Goal: Information Seeking & Learning: Learn about a topic

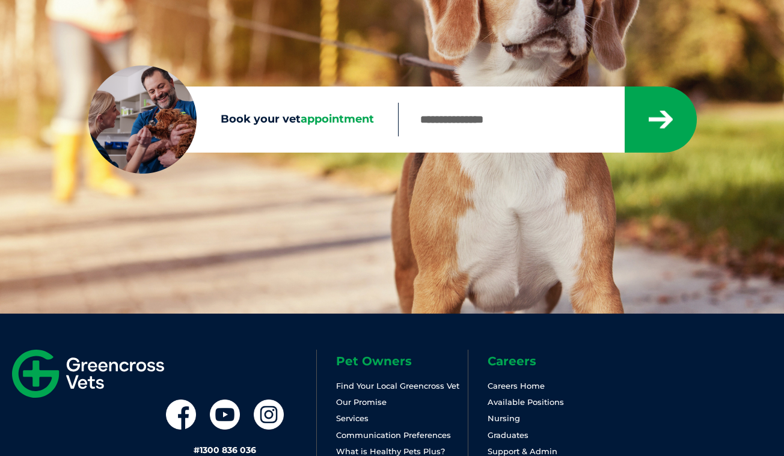
scroll to position [216, 0]
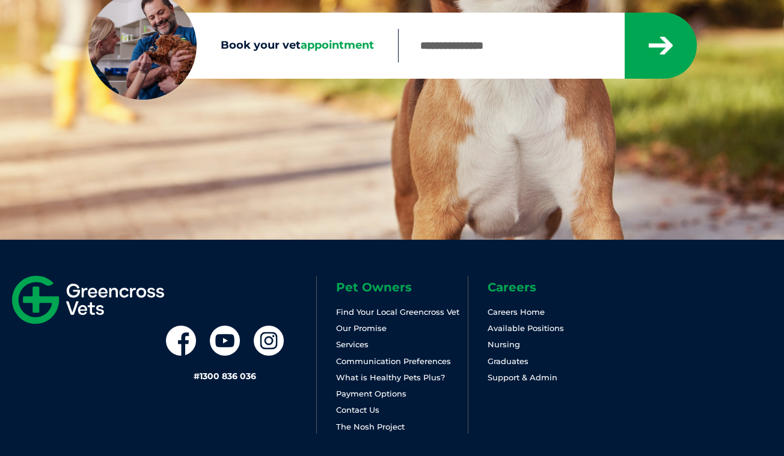
click at [399, 250] on div "# 1300 836 036 Pet Owners Find Your Local Greencross Vet Our Promise Services C…" at bounding box center [392, 358] width 784 height 236
click at [421, 241] on div "# 1300 836 036 Pet Owners Find Your Local Greencross Vet Our Promise Services C…" at bounding box center [392, 358] width 784 height 236
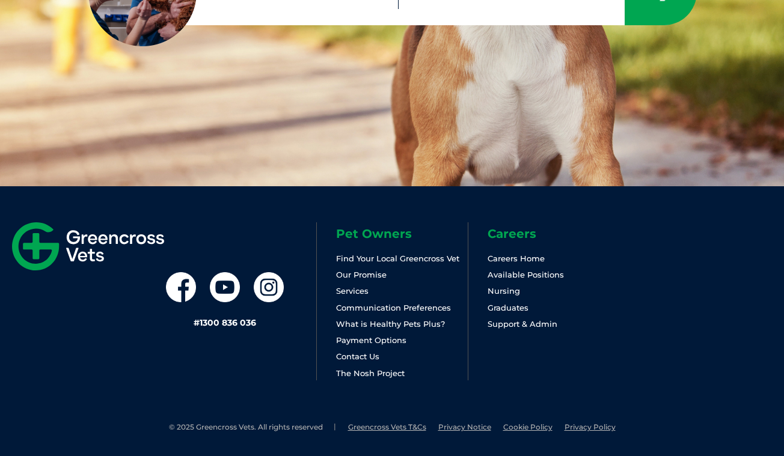
scroll to position [269, 0]
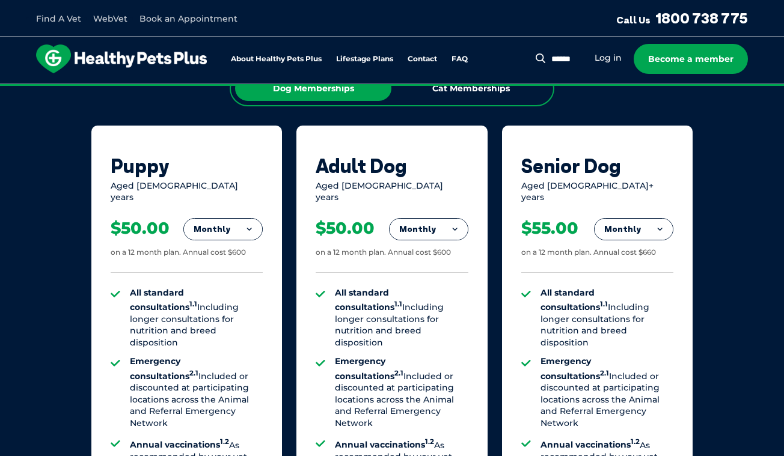
scroll to position [775, 0]
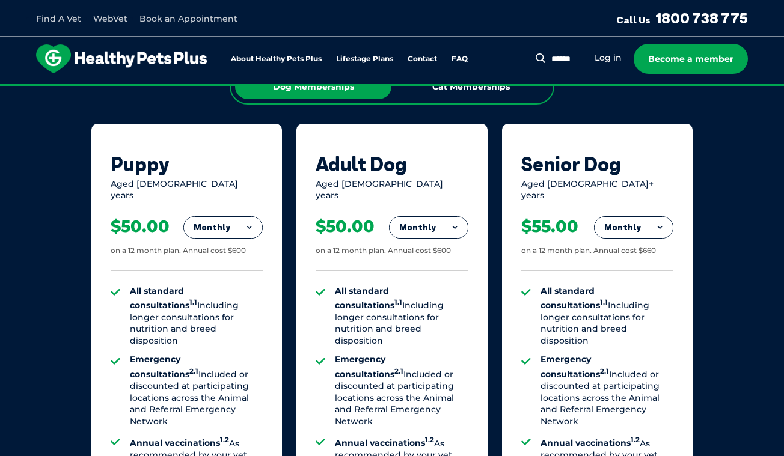
click at [226, 217] on button "Monthly" at bounding box center [223, 228] width 78 height 22
click at [236, 296] on li "Yearly" at bounding box center [223, 310] width 78 height 28
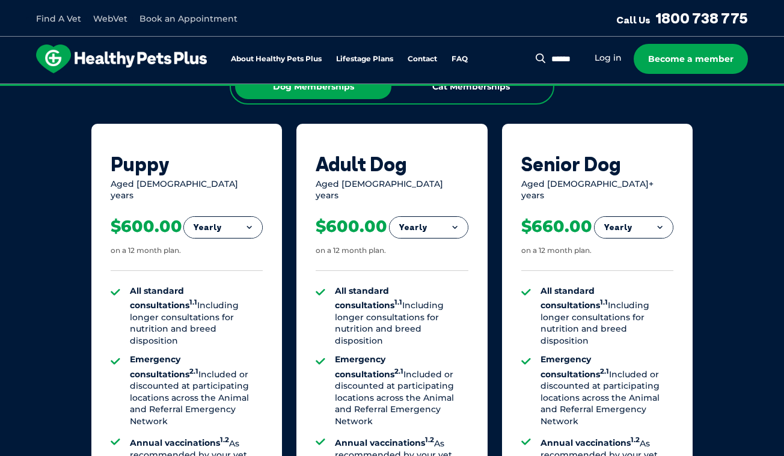
click at [195, 115] on div "Dog Memberships Cat Memberships Puppy Aged 0-1 years Yearly Fortnightly Monthly…" at bounding box center [391, 389] width 601 height 640
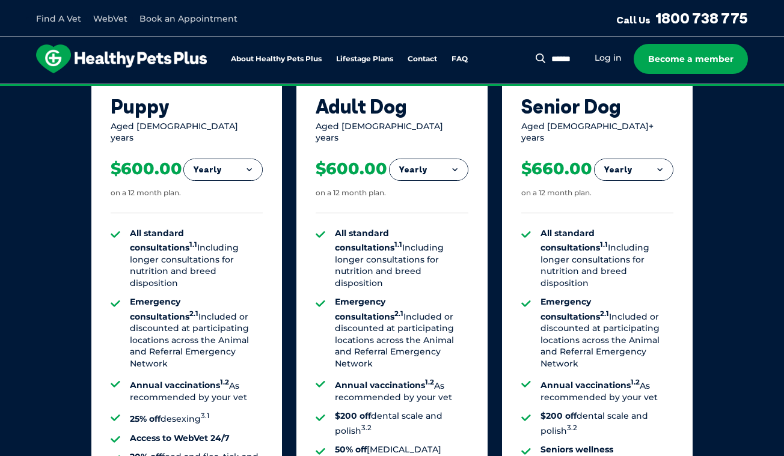
scroll to position [833, 0]
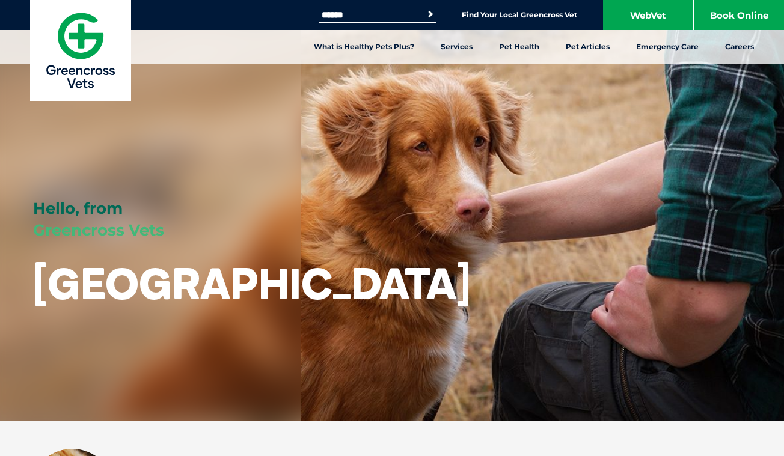
click at [366, 17] on input "Search for:" at bounding box center [370, 15] width 102 height 10
type input "**********"
click at [428, 14] on button "Search" at bounding box center [431, 14] width 12 height 12
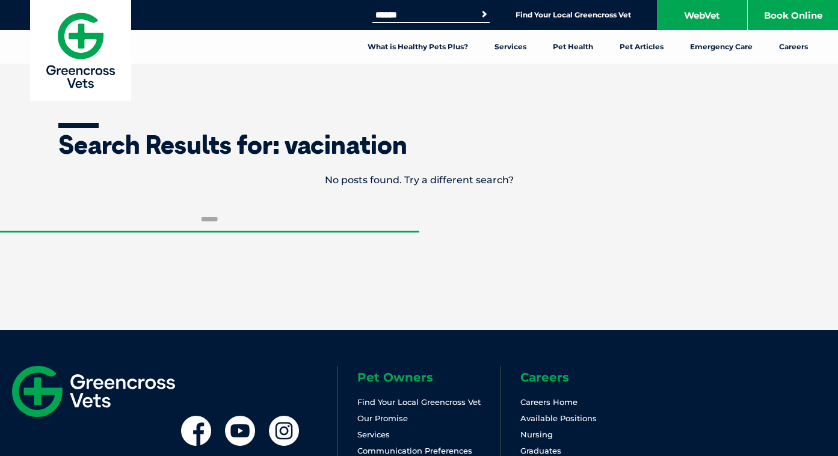
click at [553, 289] on form "Search for: Search" at bounding box center [419, 250] width 838 height 87
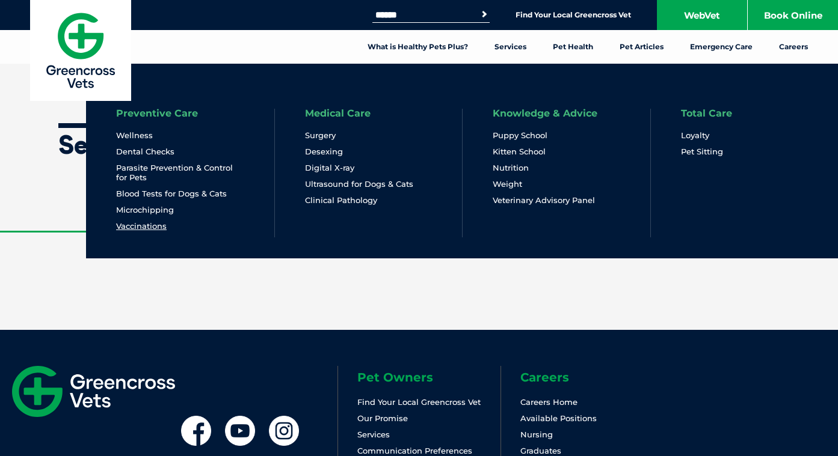
click at [151, 227] on link "Vaccinations" at bounding box center [141, 226] width 51 height 10
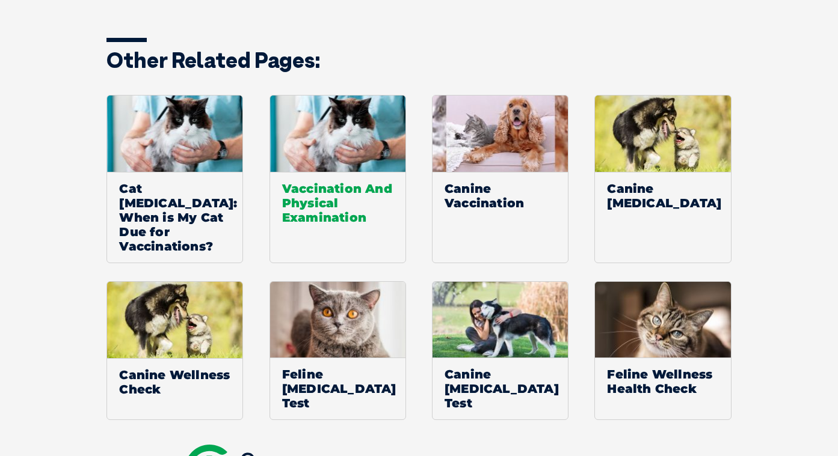
scroll to position [1760, 0]
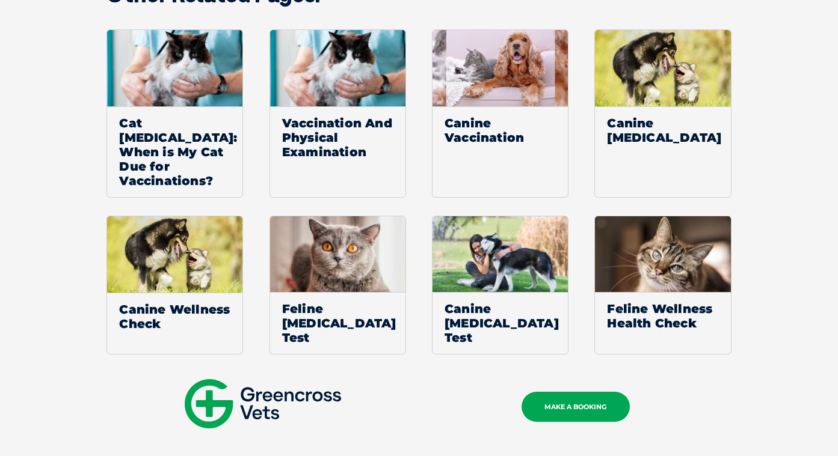
click at [500, 57] on img at bounding box center [499, 68] width 135 height 76
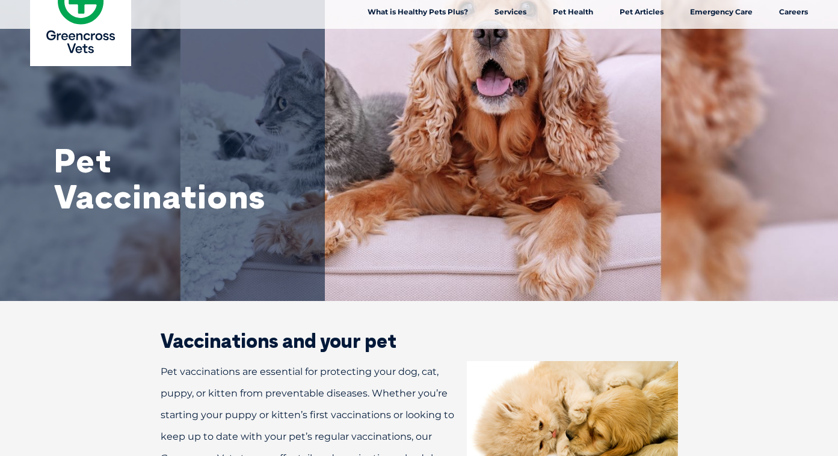
click at [456, 331] on h2 "Vaccinations and your pet" at bounding box center [418, 340] width 601 height 19
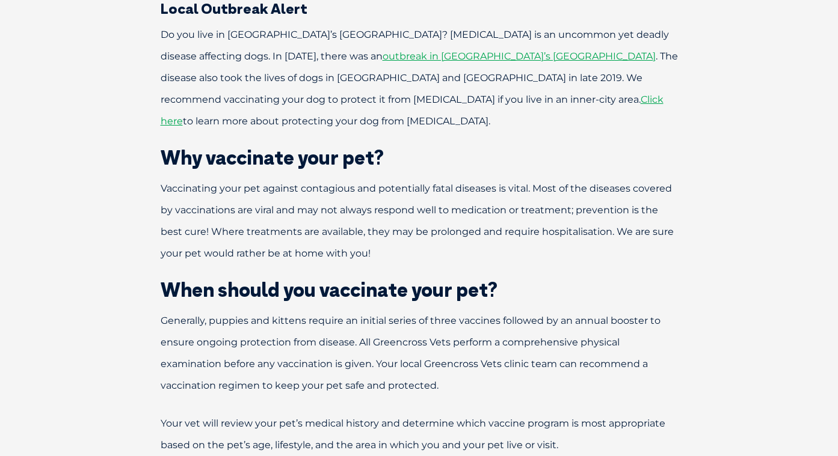
scroll to position [542, 0]
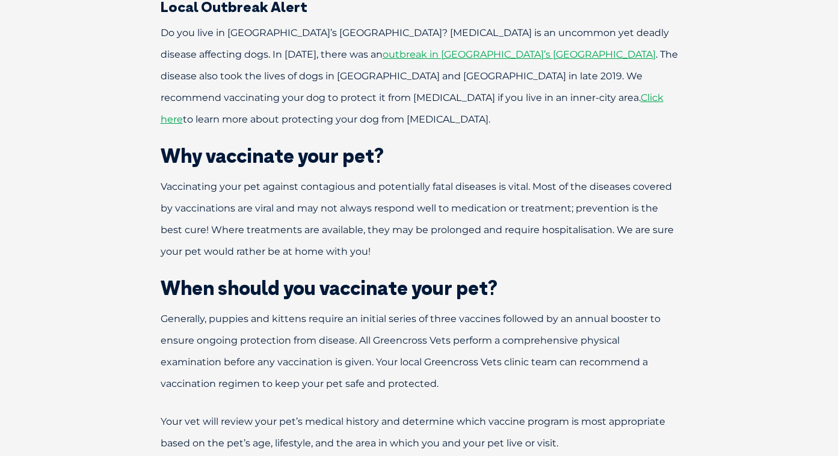
click at [120, 146] on div "Pet vaccinations are essential for protecting your dog, cat, puppy, or kitten f…" at bounding box center [418, 381] width 625 height 1055
click at [560, 252] on div "Pet vaccinations are essential for protecting your dog, cat, puppy, or kitten f…" at bounding box center [418, 381] width 625 height 1055
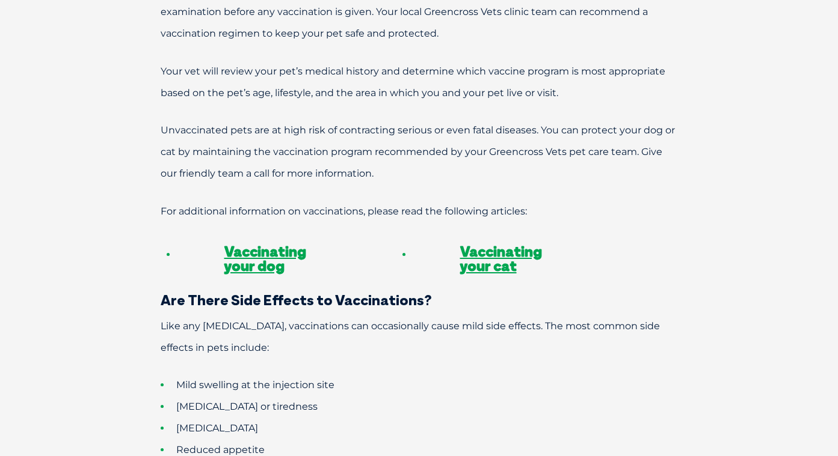
scroll to position [892, 0]
click at [609, 329] on p "Like any medical procedure, vaccinations can occasionally cause mild side effec…" at bounding box center [418, 337] width 601 height 43
click at [542, 397] on li "Lethargy or tiredness" at bounding box center [440, 408] width 559 height 22
click at [298, 243] on link "Vaccinating your dog" at bounding box center [265, 259] width 82 height 32
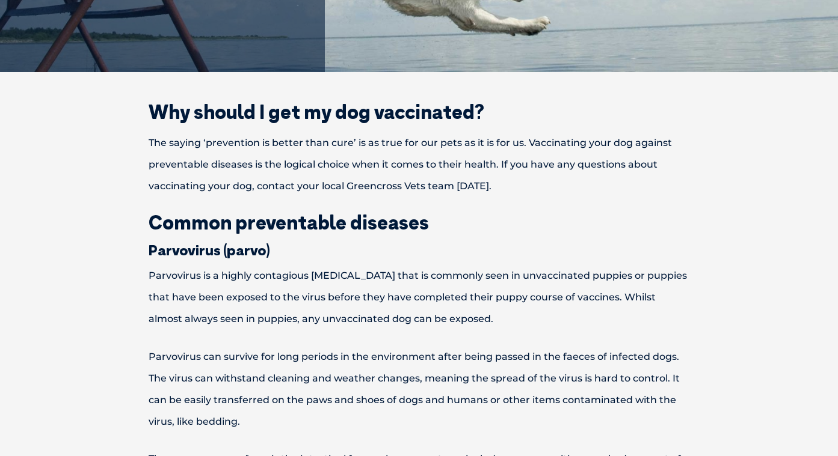
scroll to position [266, 0]
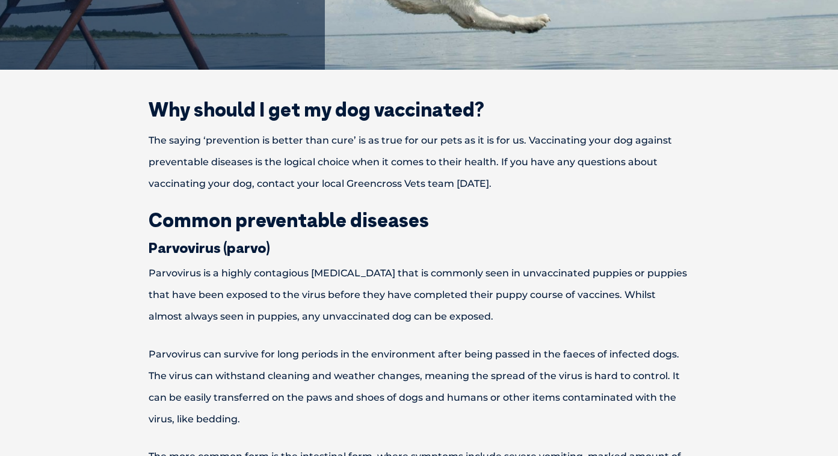
click at [551, 249] on h3 "Parvovirus (parvo)" at bounding box center [418, 248] width 625 height 14
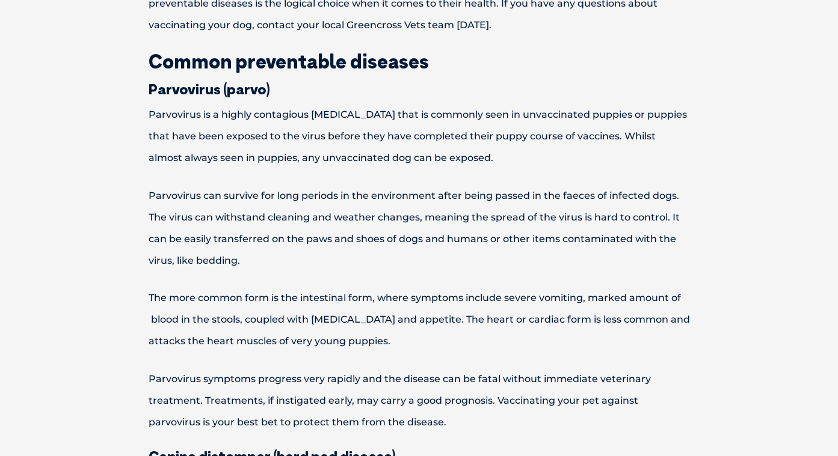
scroll to position [426, 0]
click at [727, 345] on p "The more common form is the intestinal form, where symptoms include severe vomi…" at bounding box center [418, 319] width 625 height 65
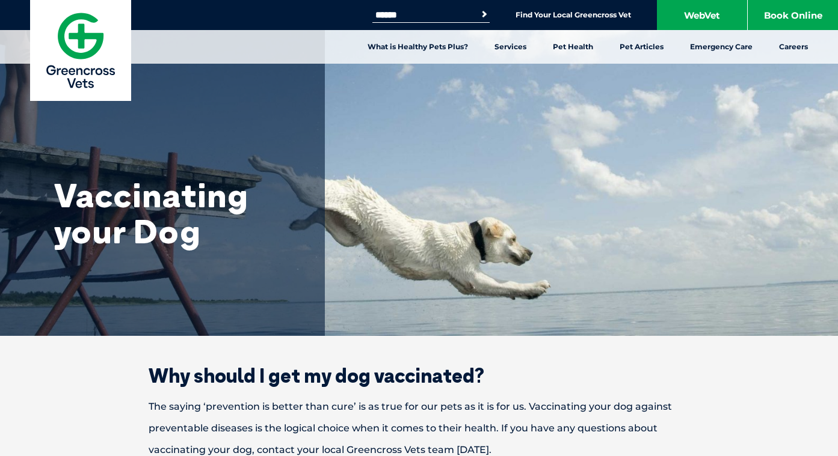
scroll to position [0, 0]
click at [724, 372] on h2 "Why should I get my dog vaccinated?" at bounding box center [418, 375] width 625 height 19
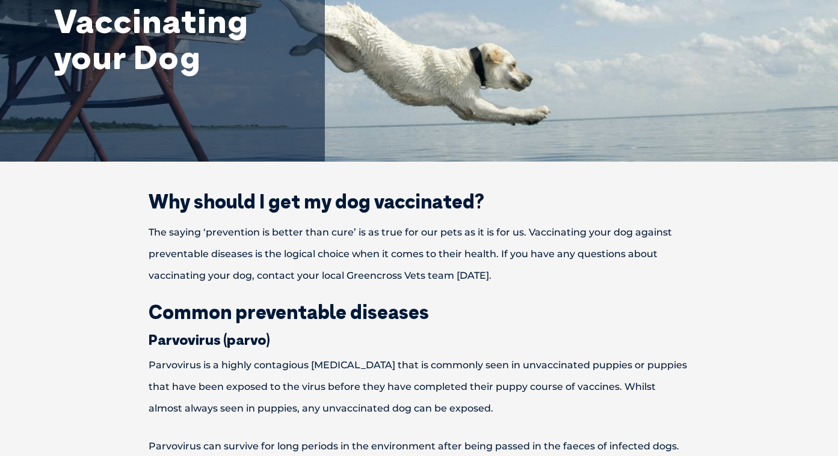
click at [696, 227] on p "The saying ‘prevention is better than cure’ is as true for our pets as it is fo…" at bounding box center [418, 254] width 625 height 65
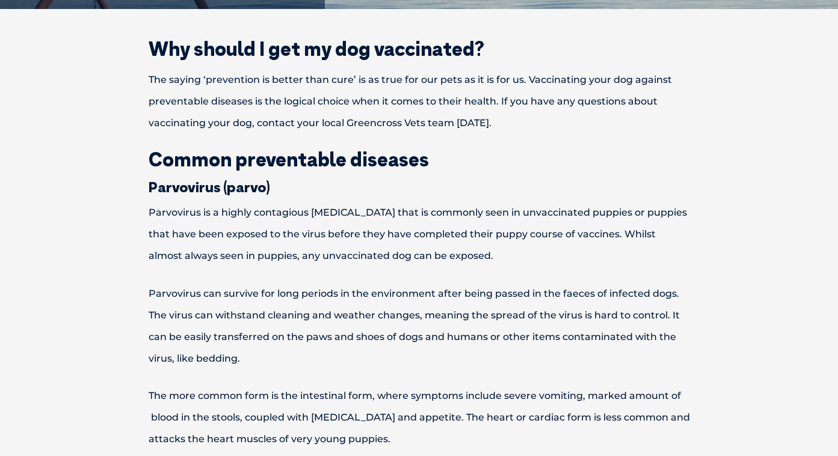
scroll to position [328, 0]
click at [691, 313] on p "Parvovirus can survive for long periods in the environment after being passed i…" at bounding box center [418, 326] width 625 height 87
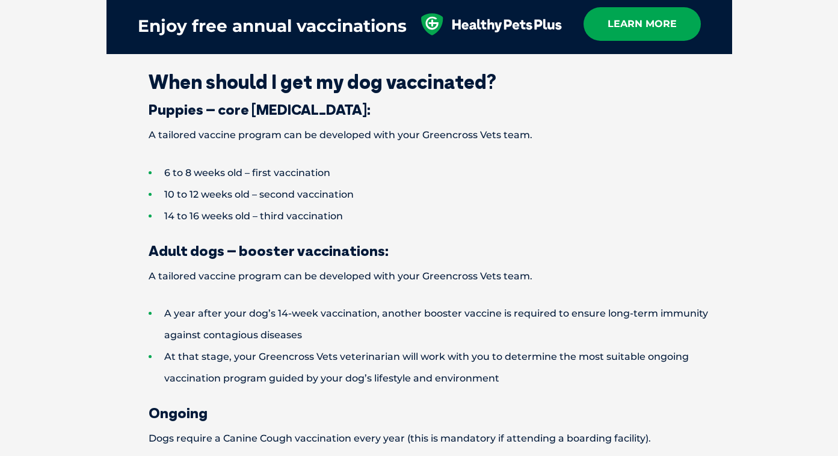
scroll to position [1581, 0]
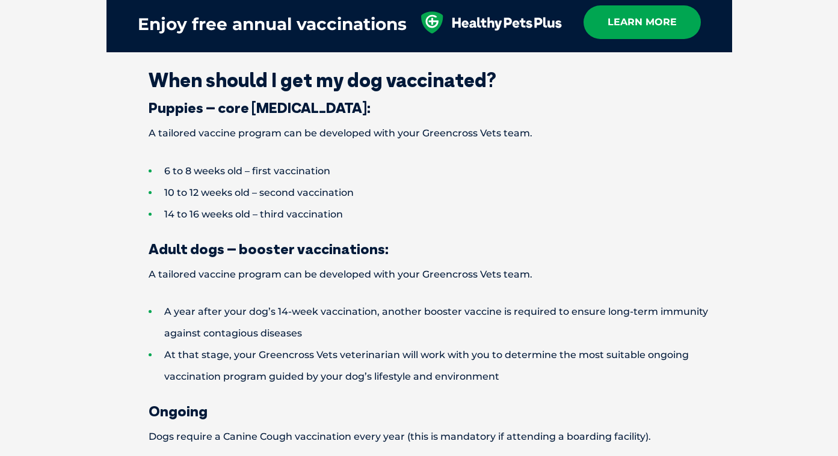
click at [584, 182] on li "10 to 12 weeks old – second vaccination" at bounding box center [440, 193] width 583 height 22
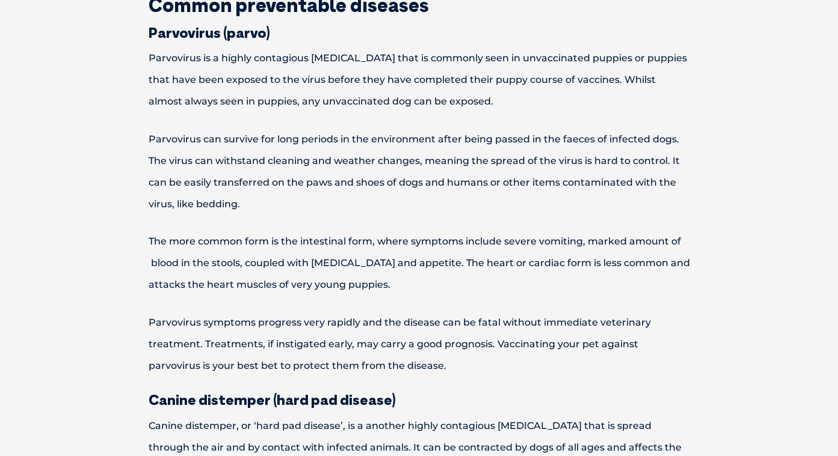
scroll to position [307, 0]
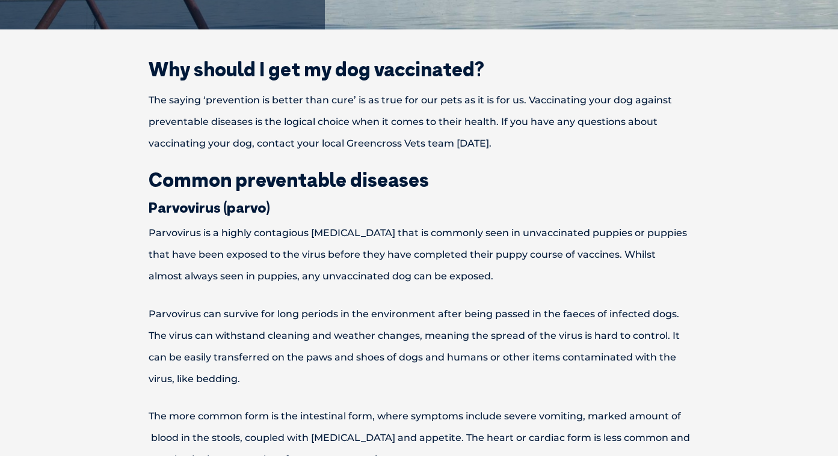
click at [578, 173] on h2 "Common preventable diseases" at bounding box center [418, 179] width 625 height 19
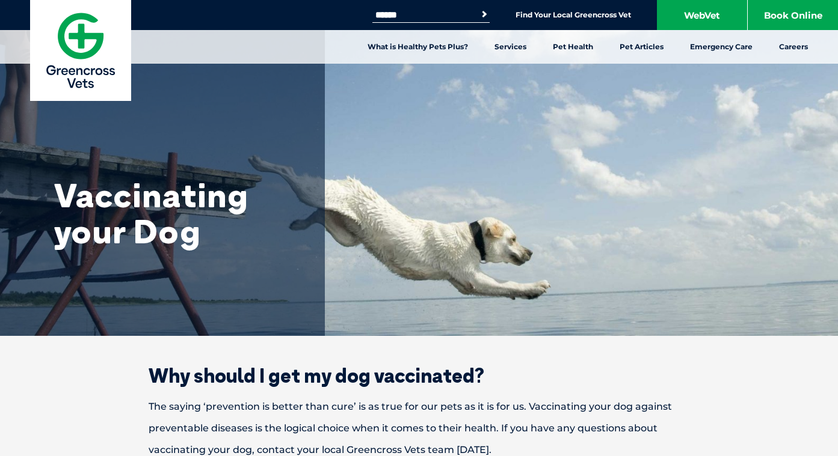
scroll to position [0, 0]
click at [710, 375] on h2 "Why should I get my dog vaccinated?" at bounding box center [418, 375] width 625 height 19
click at [564, 369] on h2 "Why should I get my dog vaccinated?" at bounding box center [418, 375] width 625 height 19
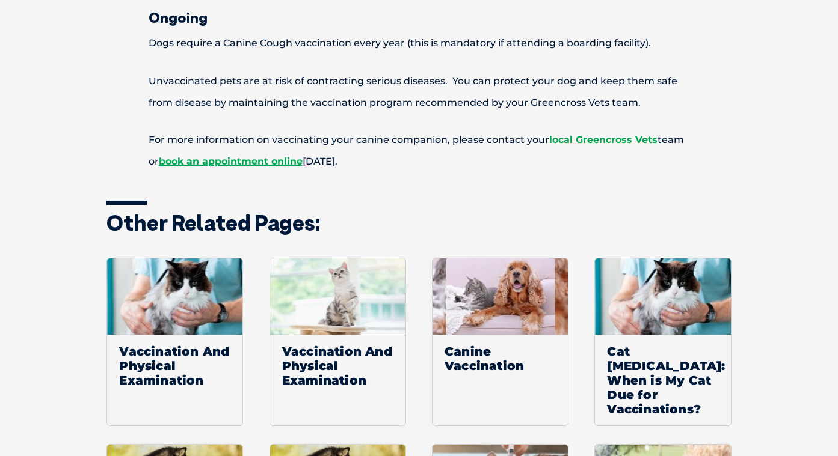
scroll to position [1982, 0]
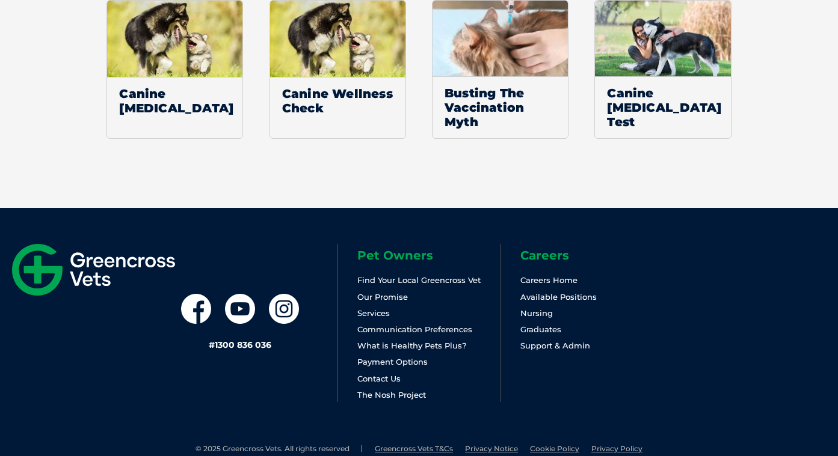
scroll to position [2419, 0]
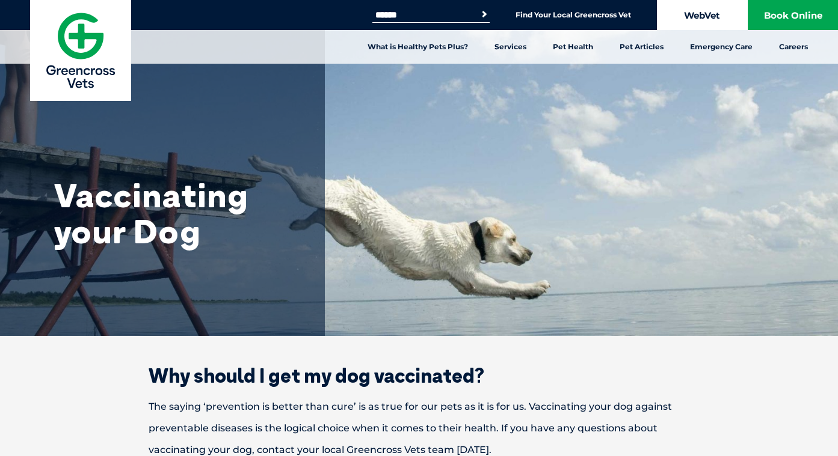
scroll to position [0, 0]
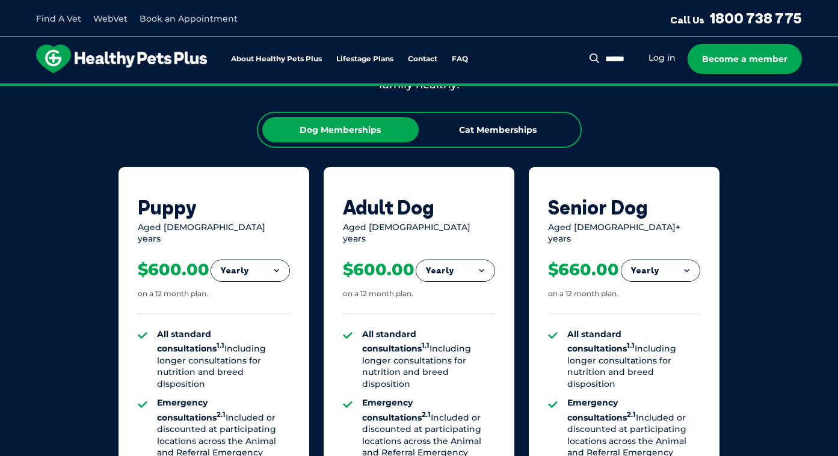
scroll to position [729, 0]
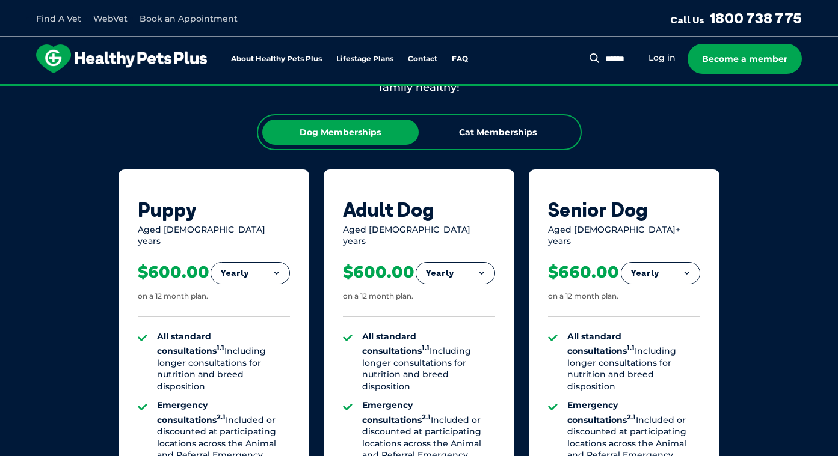
click at [49, 239] on div "Our Membership Plans All of our memberships are for a 12 month term. We offer s…" at bounding box center [419, 386] width 838 height 834
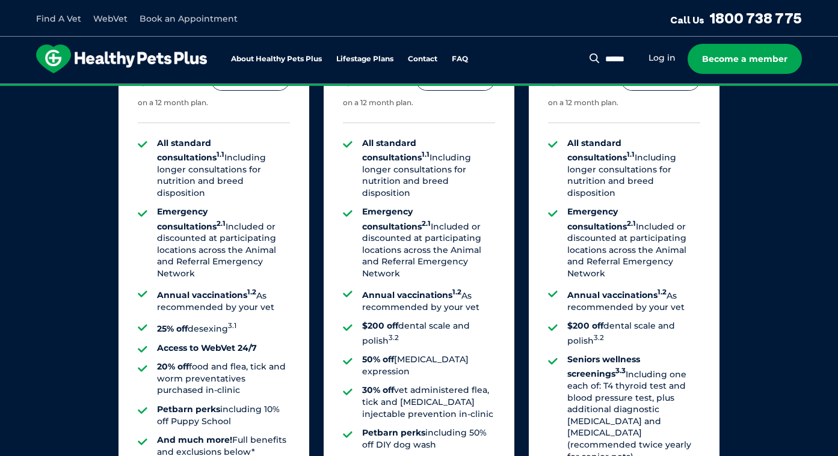
scroll to position [924, 0]
click at [74, 250] on div "Our Membership Plans All of our memberships are for a 12 month term. We offer s…" at bounding box center [419, 192] width 838 height 834
click at [753, 298] on div "Our Membership Plans All of our memberships are for a 12 month term. We offer s…" at bounding box center [419, 192] width 838 height 834
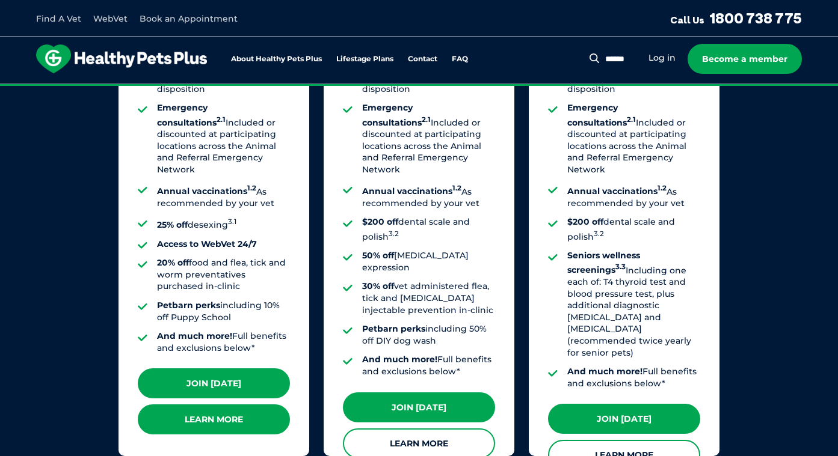
click at [224, 405] on link "Learn More" at bounding box center [214, 420] width 152 height 30
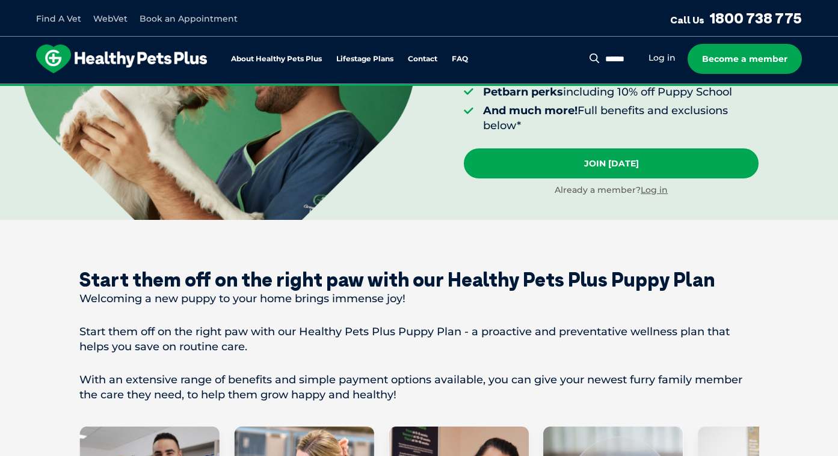
scroll to position [601, 0]
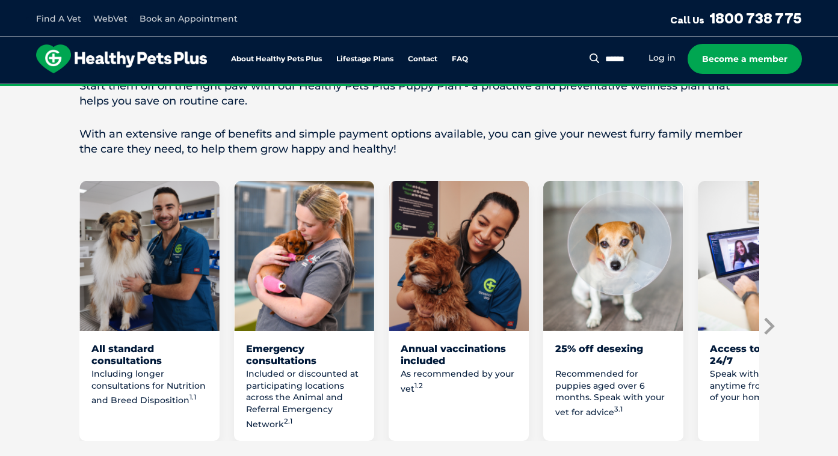
click at [771, 320] on icon "Next slide" at bounding box center [769, 325] width 10 height 17
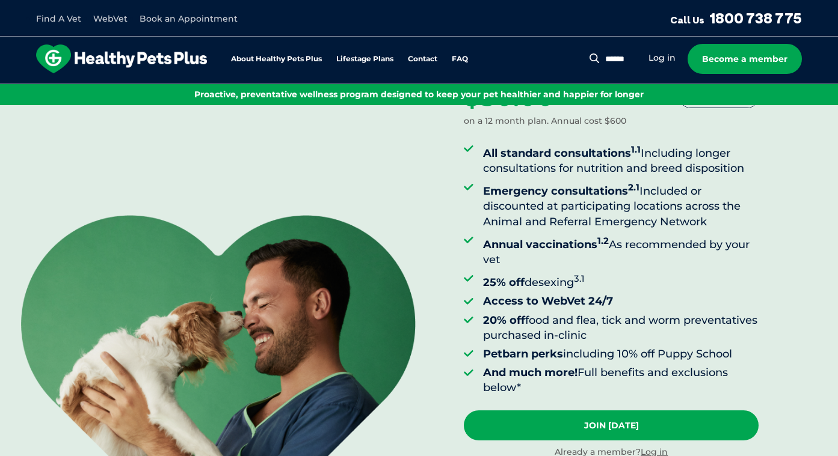
scroll to position [93, 0]
click at [753, 295] on li "Access to WebVet 24/7" at bounding box center [621, 301] width 276 height 15
click at [760, 286] on div "Puppy Aged [DEMOGRAPHIC_DATA] years Monthly Fortnightly Monthly Yearly $23.08 o…" at bounding box center [651, 247] width 374 height 470
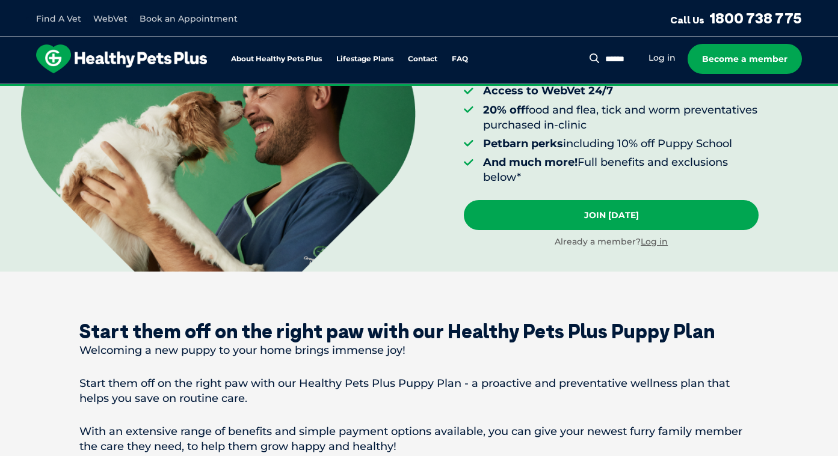
scroll to position [302, 0]
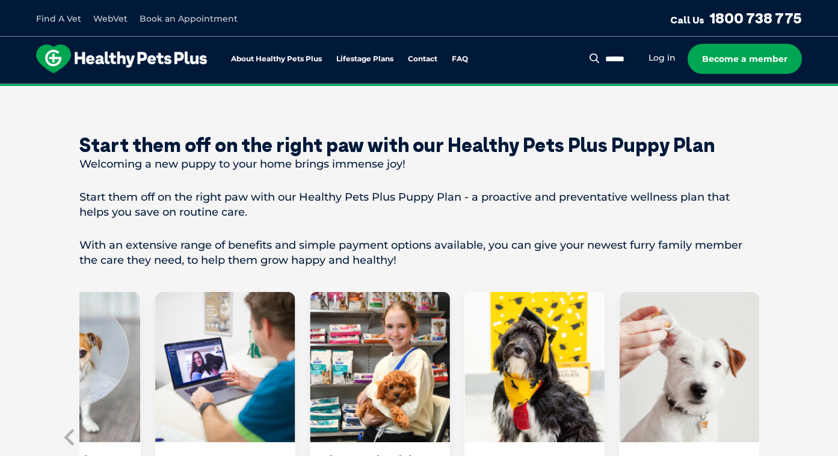
click at [507, 264] on p "With an extensive range of benefits and simple payment options available, you c…" at bounding box center [418, 253] width 679 height 30
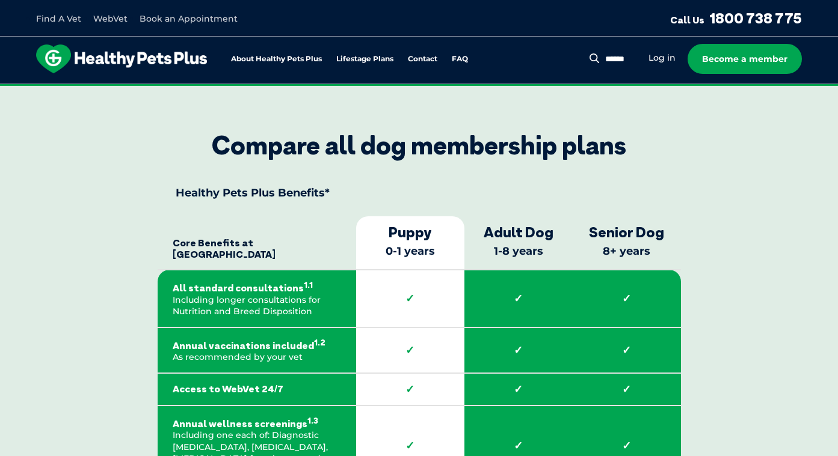
scroll to position [1733, 0]
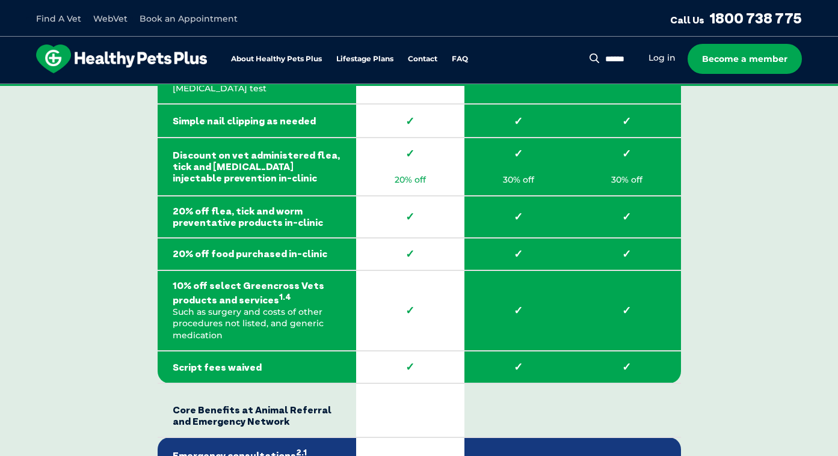
scroll to position [2035, 0]
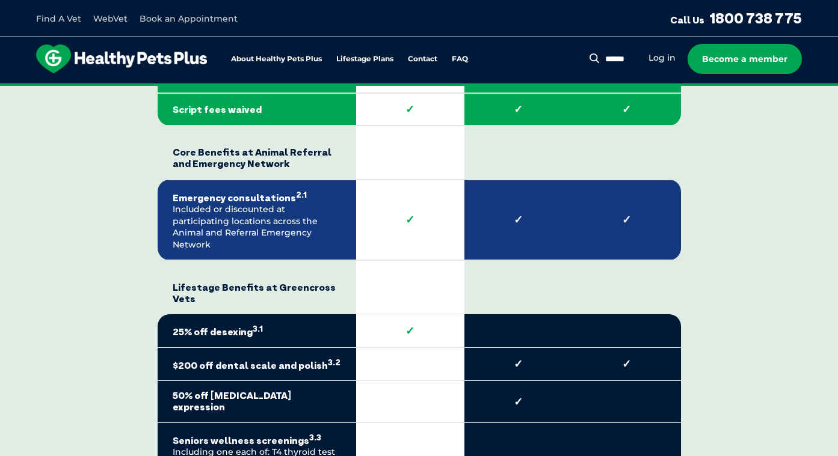
scroll to position [2294, 0]
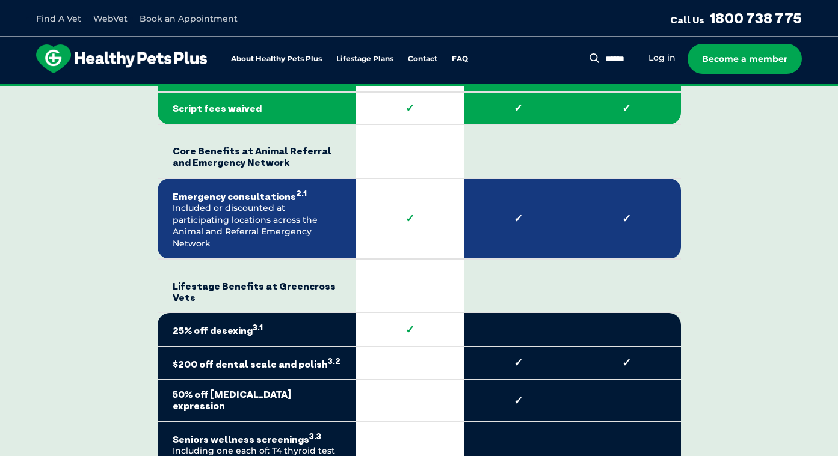
click at [115, 337] on div "Compare all dog membership plans Healthy Pets Plus Benefits* Core Benefits at G…" at bounding box center [418, 353] width 679 height 1728
click at [119, 345] on div "Compare all dog membership plans Healthy Pets Plus Benefits* Core Benefits at G…" at bounding box center [418, 353] width 679 height 1728
click at [120, 348] on div "Compare all dog membership plans Healthy Pets Plus Benefits* Core Benefits at G…" at bounding box center [418, 353] width 679 height 1728
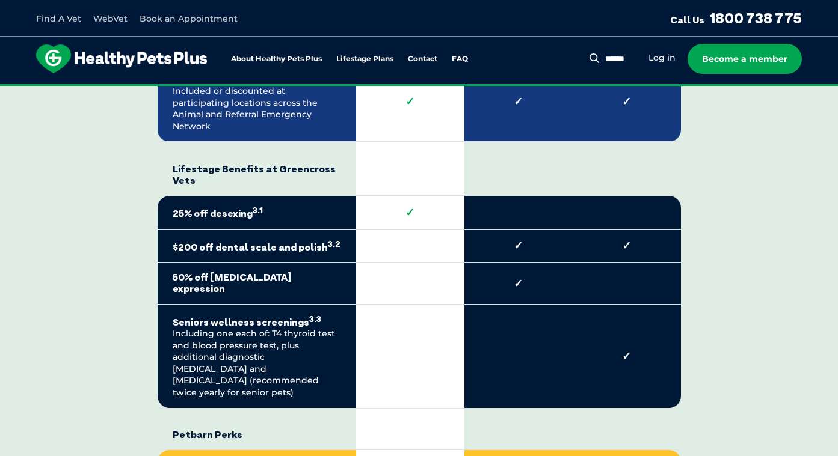
scroll to position [2414, 0]
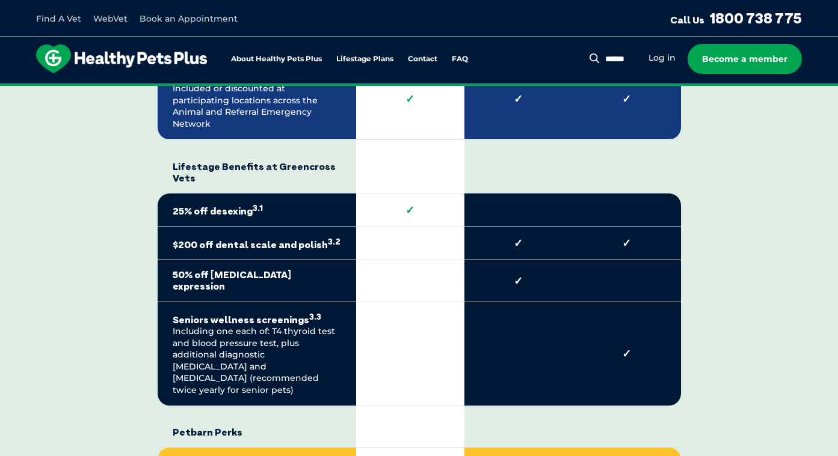
click at [120, 348] on div "Compare all dog membership plans Healthy Pets Plus Benefits* Core Benefits at G…" at bounding box center [418, 233] width 679 height 1728
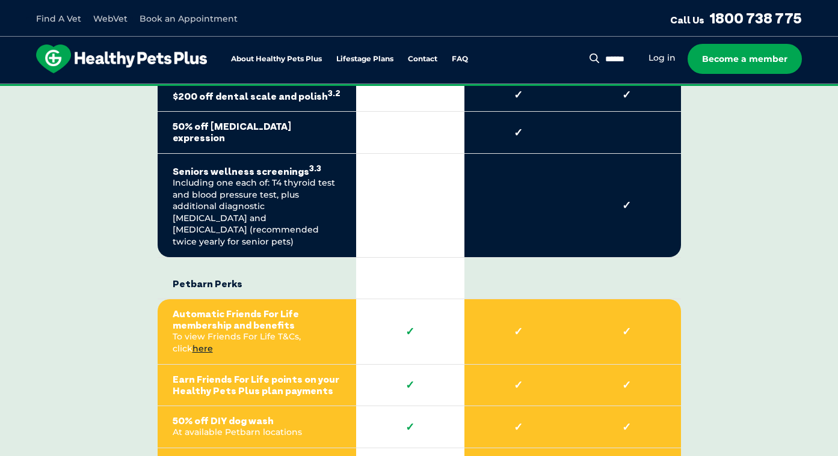
scroll to position [2616, 0]
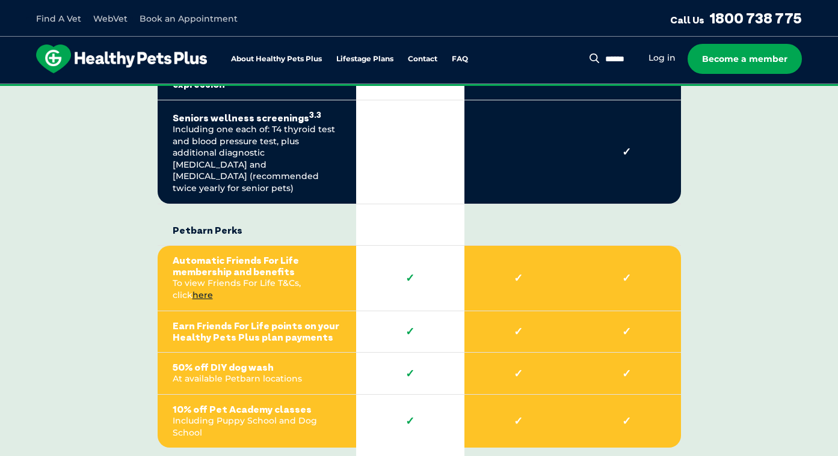
click at [120, 348] on div "Compare all dog membership plans Healthy Pets Plus Benefits* Core Benefits at G…" at bounding box center [418, 31] width 679 height 1728
click at [123, 372] on div "Compare all dog membership plans Healthy Pets Plus Benefits* Core Benefits at G…" at bounding box center [418, 31] width 679 height 1728
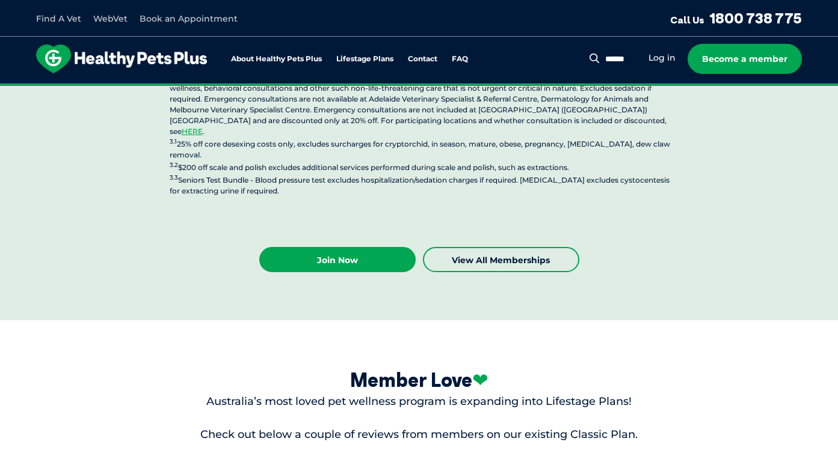
scroll to position [3239, 0]
